Goal: Transaction & Acquisition: Purchase product/service

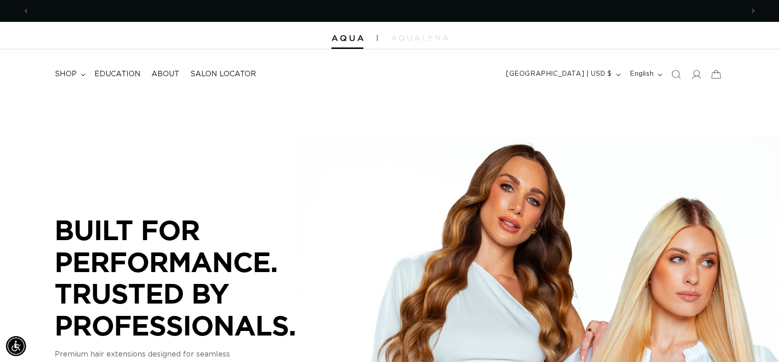
scroll to position [0, 715]
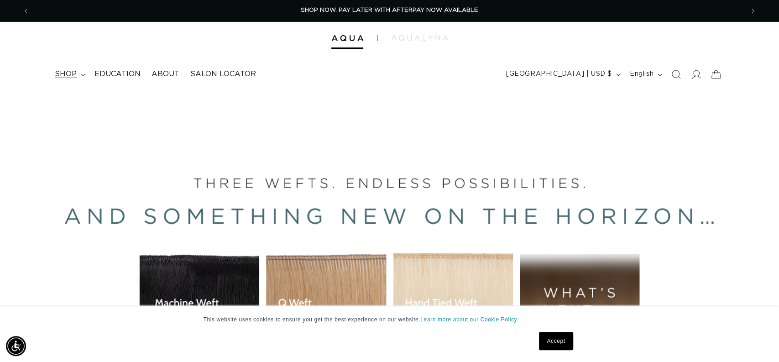
click at [76, 74] on span "shop" at bounding box center [66, 74] width 22 height 10
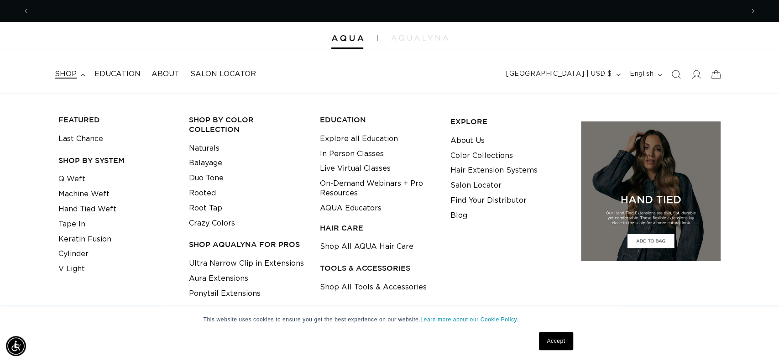
scroll to position [0, 0]
click at [200, 156] on link "Balayage" at bounding box center [205, 163] width 33 height 15
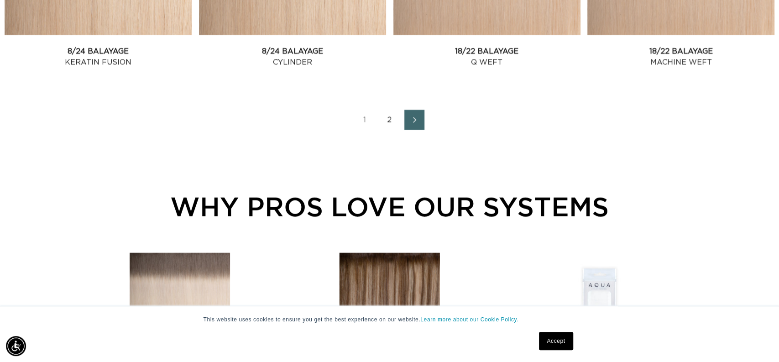
scroll to position [0, 1429]
click at [388, 120] on link "2" at bounding box center [390, 120] width 20 height 20
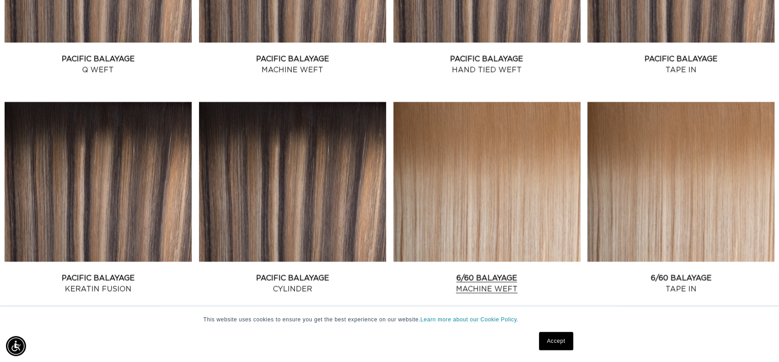
scroll to position [0, 715]
click at [473, 66] on link "Pacific Balayage Hand Tied Weft" at bounding box center [487, 64] width 187 height 22
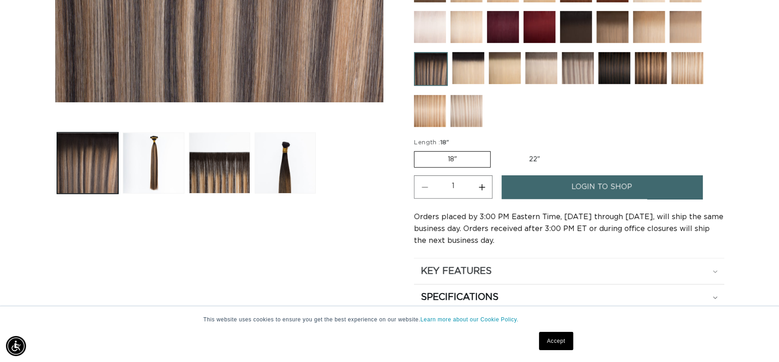
scroll to position [285, 0]
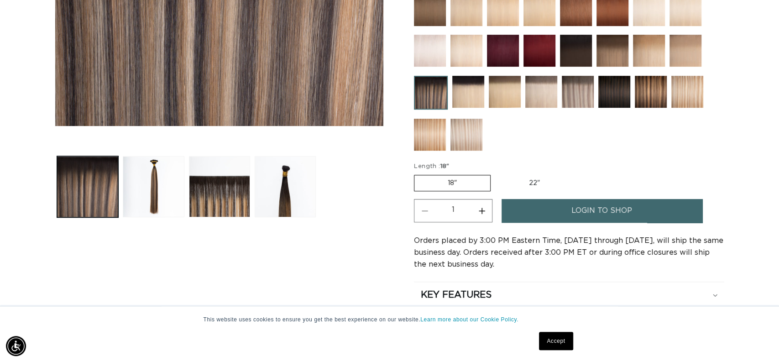
click at [537, 180] on label "22" Variant sold out or unavailable" at bounding box center [535, 183] width 78 height 16
click at [496, 173] on input "22" Variant sold out or unavailable" at bounding box center [495, 173] width 0 height 0
radio input "true"
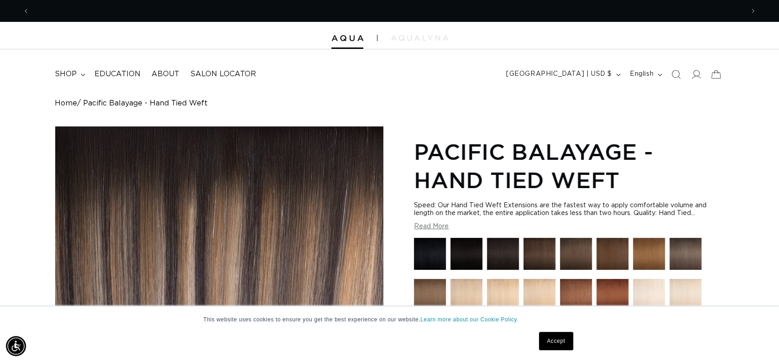
scroll to position [0, 0]
click at [61, 79] on summary "shop" at bounding box center [69, 74] width 40 height 21
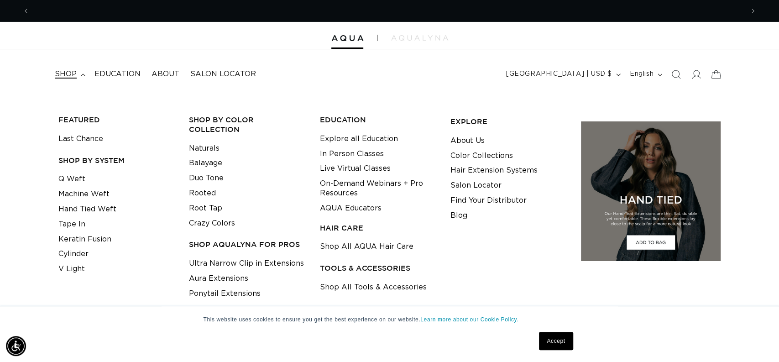
scroll to position [0, 715]
click at [663, 206] on img at bounding box center [651, 191] width 144 height 144
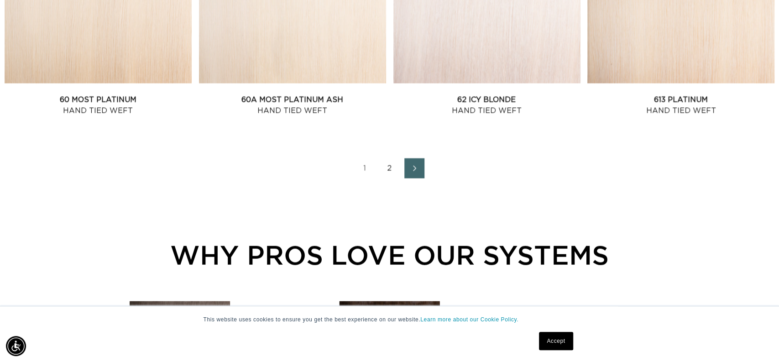
click at [389, 168] on link "2" at bounding box center [390, 168] width 20 height 20
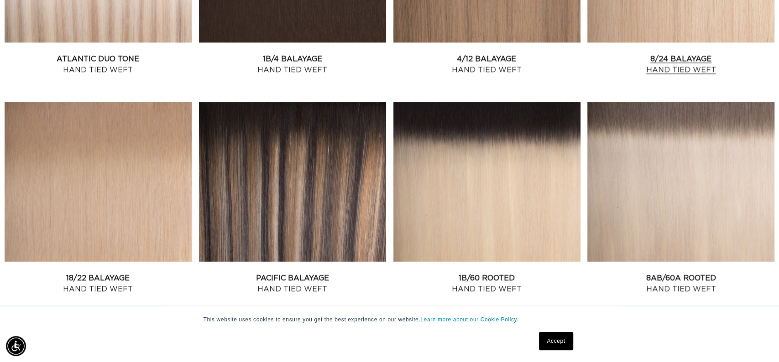
click at [699, 61] on link "8/24 Balayage Hand Tied Weft" at bounding box center [681, 64] width 187 height 22
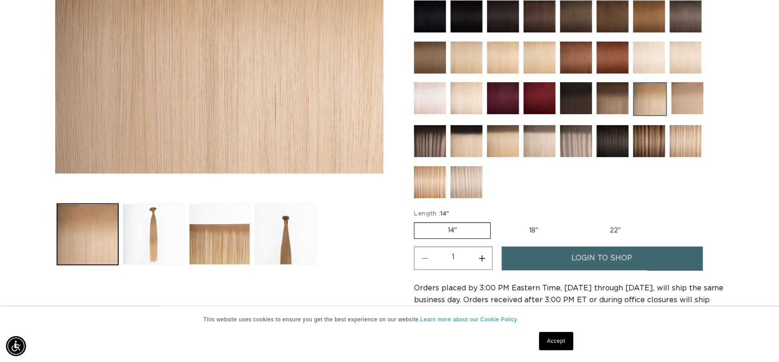
scroll to position [0, 715]
click at [608, 136] on img at bounding box center [613, 141] width 32 height 32
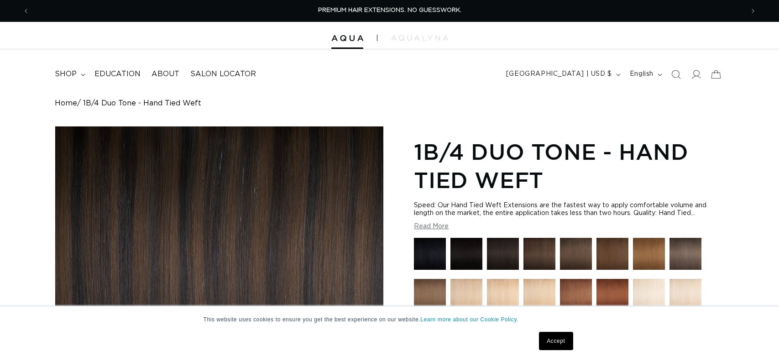
scroll to position [237, 0]
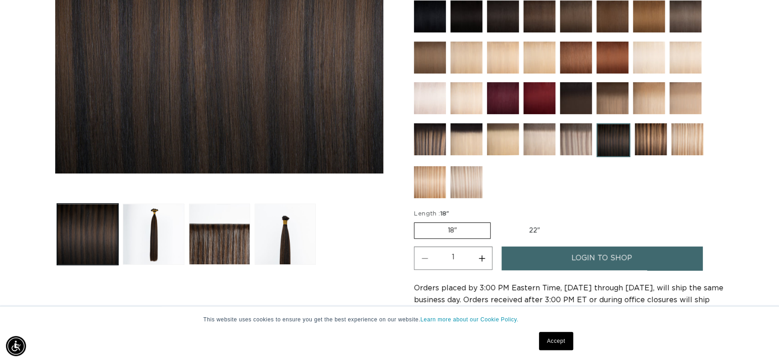
click at [536, 230] on label "22" Variant sold out or unavailable" at bounding box center [535, 231] width 78 height 16
click at [496, 221] on input "22" Variant sold out or unavailable" at bounding box center [495, 221] width 0 height 0
radio input "true"
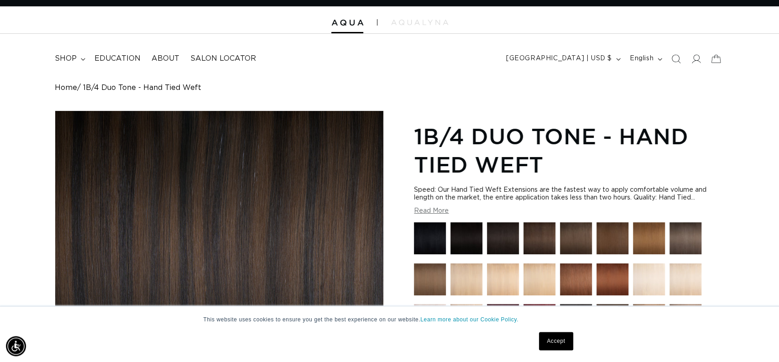
scroll to position [0, 0]
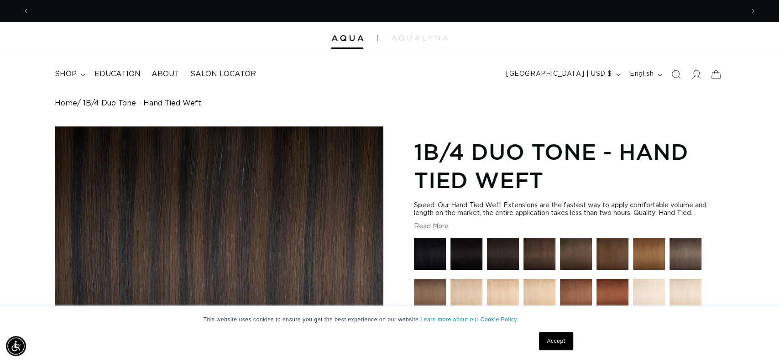
click at [694, 214] on div "Speed: Our Hand Tied Weft Extensions are the fastest way to apply comfortable v…" at bounding box center [569, 210] width 310 height 16
click at [435, 227] on button "Read More" at bounding box center [431, 227] width 35 height 8
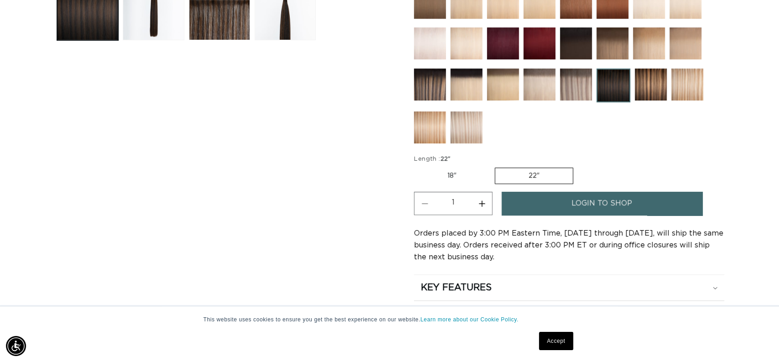
scroll to position [570, 0]
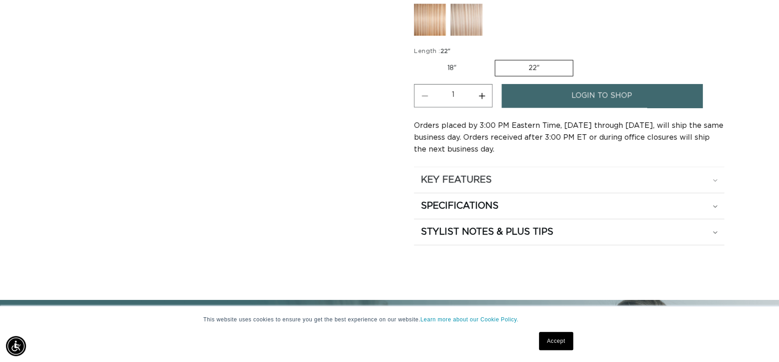
click at [566, 186] on div "KEY FEATURES" at bounding box center [569, 180] width 297 height 12
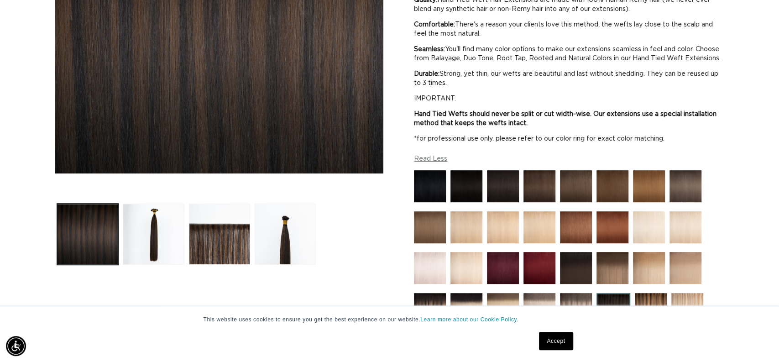
scroll to position [0, 0]
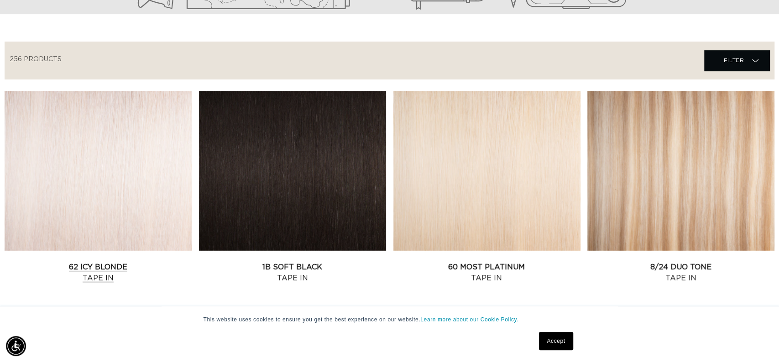
scroll to position [0, 715]
click at [112, 275] on link "62 Icy Blonde Tape In" at bounding box center [98, 273] width 187 height 22
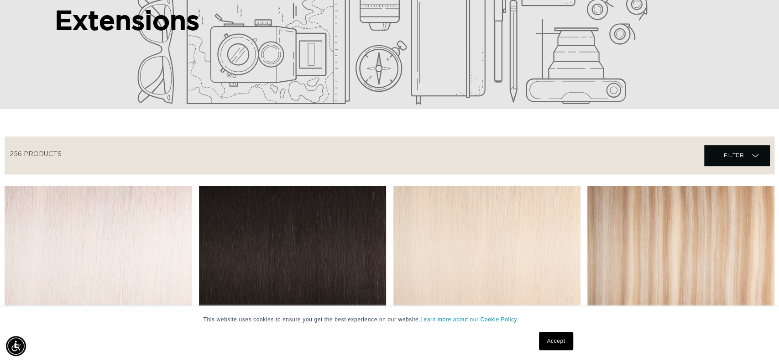
scroll to position [0, 0]
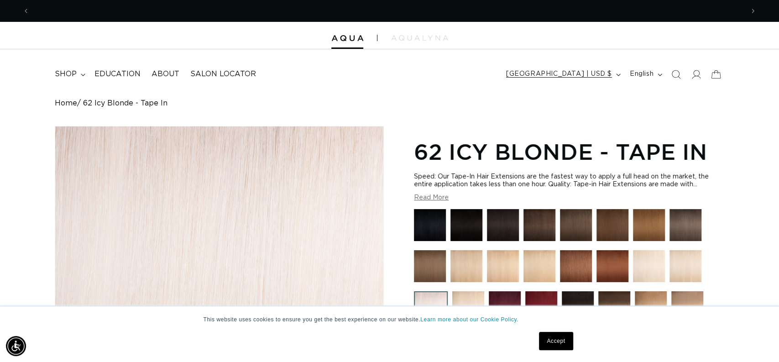
scroll to position [0, 715]
click at [571, 223] on img at bounding box center [576, 225] width 32 height 32
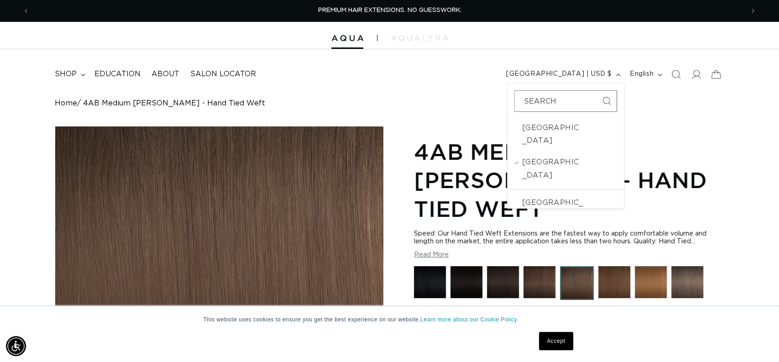
click at [612, 73] on button "[GEOGRAPHIC_DATA] | USD $" at bounding box center [563, 74] width 124 height 17
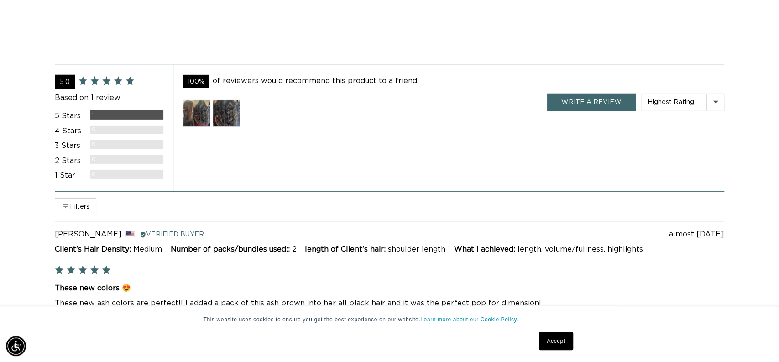
scroll to position [0, 715]
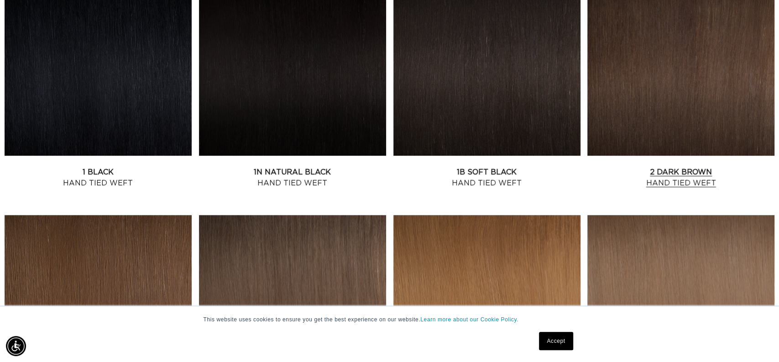
scroll to position [0, 1429]
click at [712, 181] on link "2 Dark Brown Hand Tied Weft" at bounding box center [681, 178] width 187 height 22
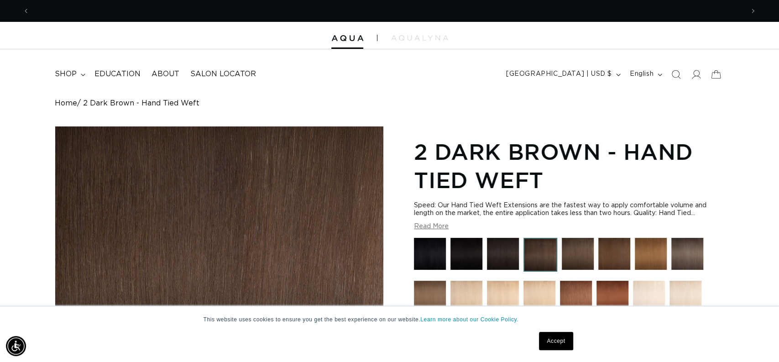
scroll to position [0, 715]
click at [28, 11] on span "Previous announcement" at bounding box center [25, 10] width 9 height 9
click at [25, 8] on span "Previous announcement" at bounding box center [25, 10] width 9 height 9
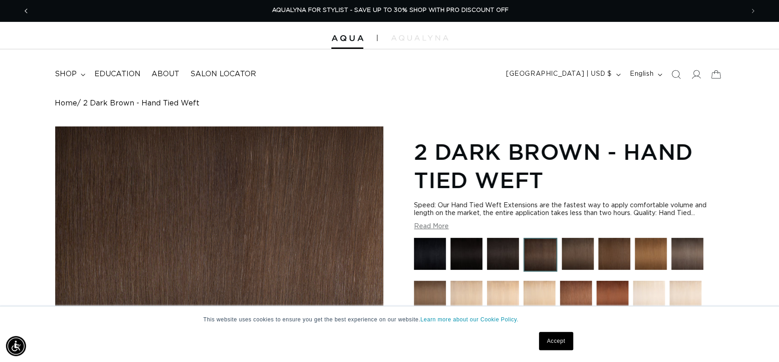
click at [25, 8] on span "Previous announcement" at bounding box center [25, 10] width 9 height 9
click at [29, 7] on span "Previous announcement" at bounding box center [25, 10] width 9 height 9
click at [415, 38] on img at bounding box center [419, 37] width 57 height 5
